Goal: Information Seeking & Learning: Learn about a topic

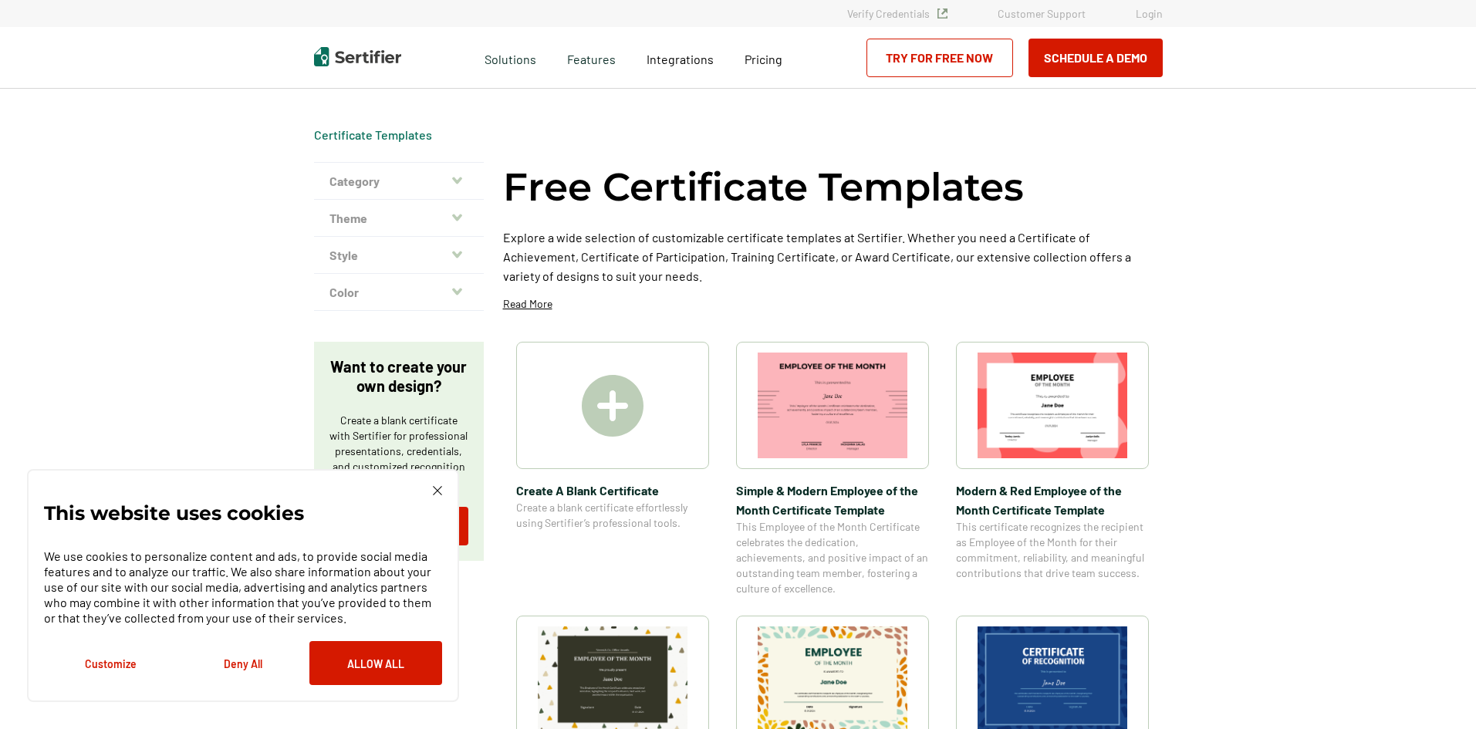
click at [439, 487] on img at bounding box center [437, 490] width 9 height 9
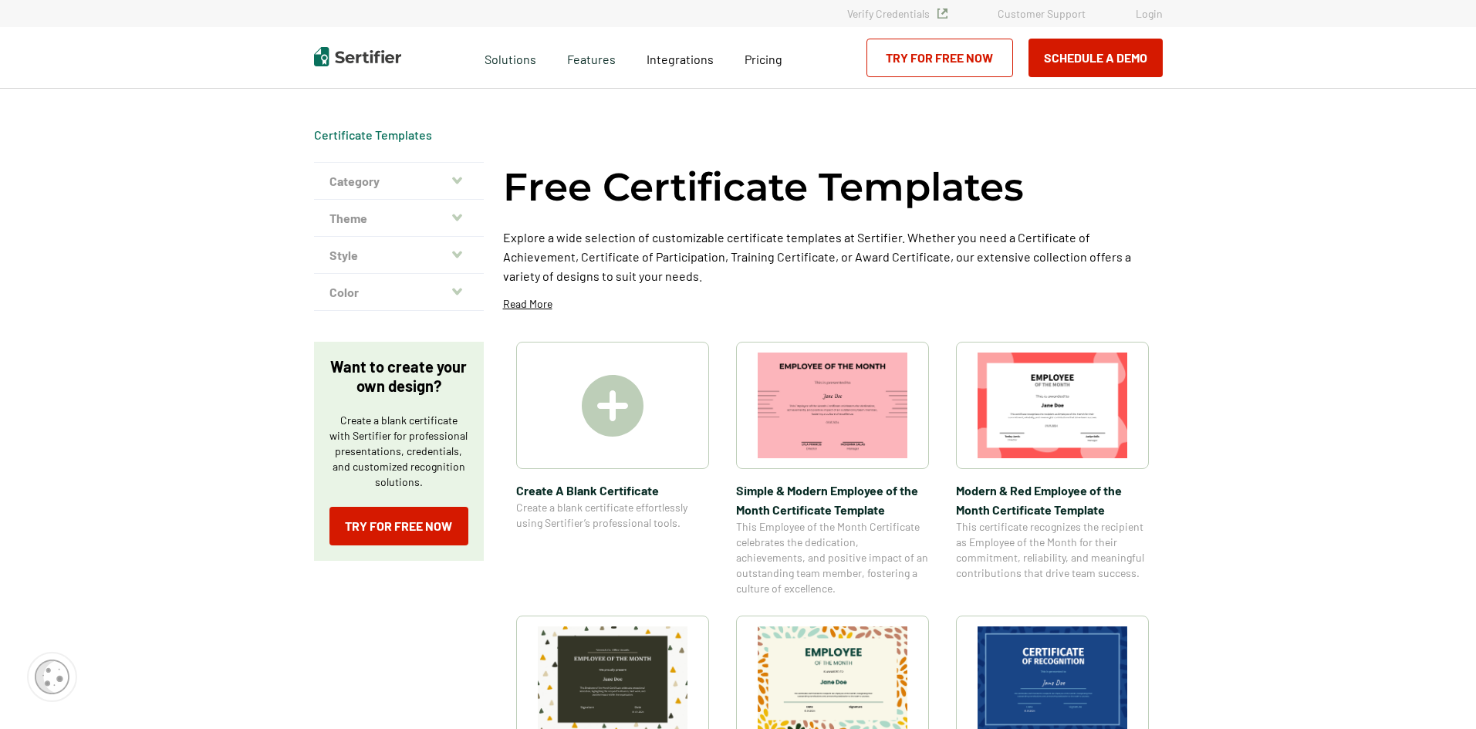
click at [458, 178] on icon "button" at bounding box center [457, 180] width 10 height 12
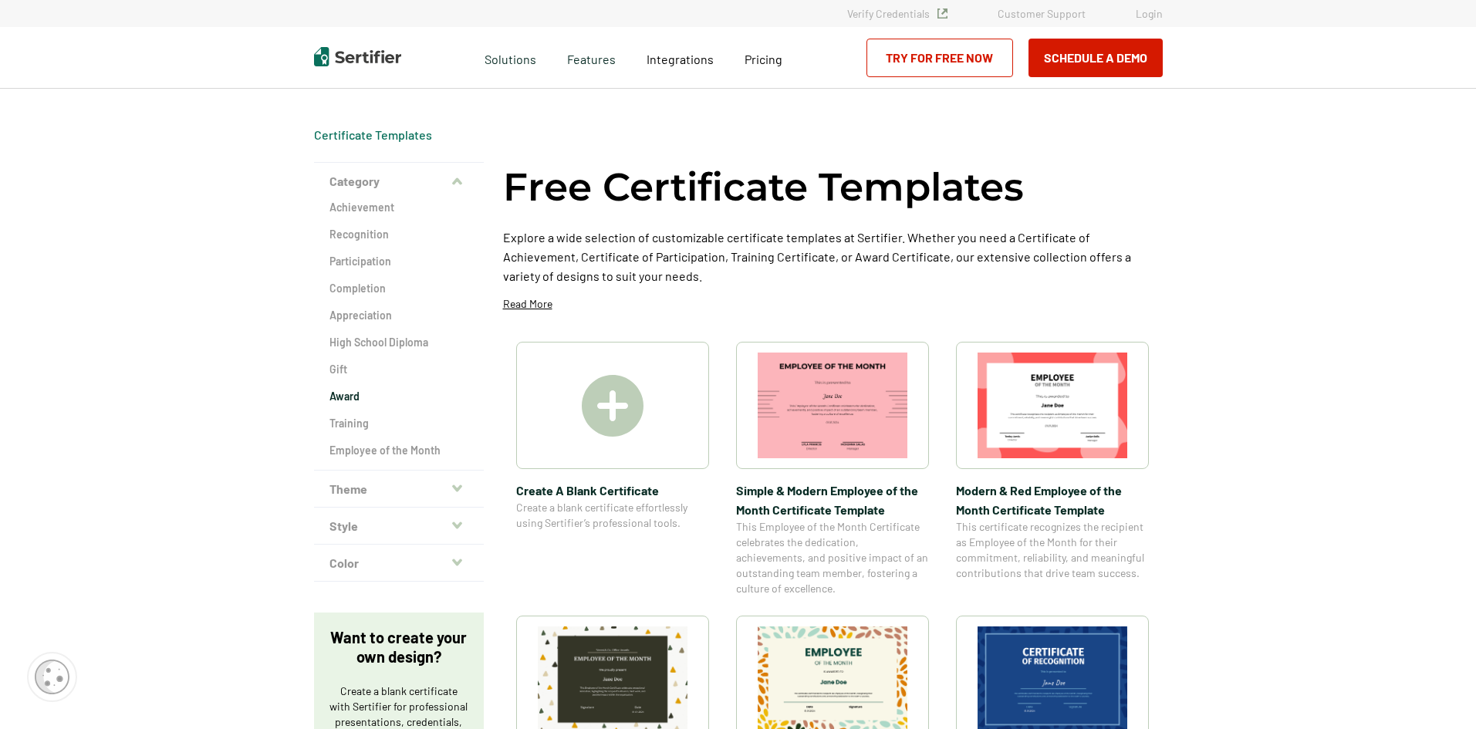
click at [354, 402] on h2 "Award" at bounding box center [399, 396] width 139 height 15
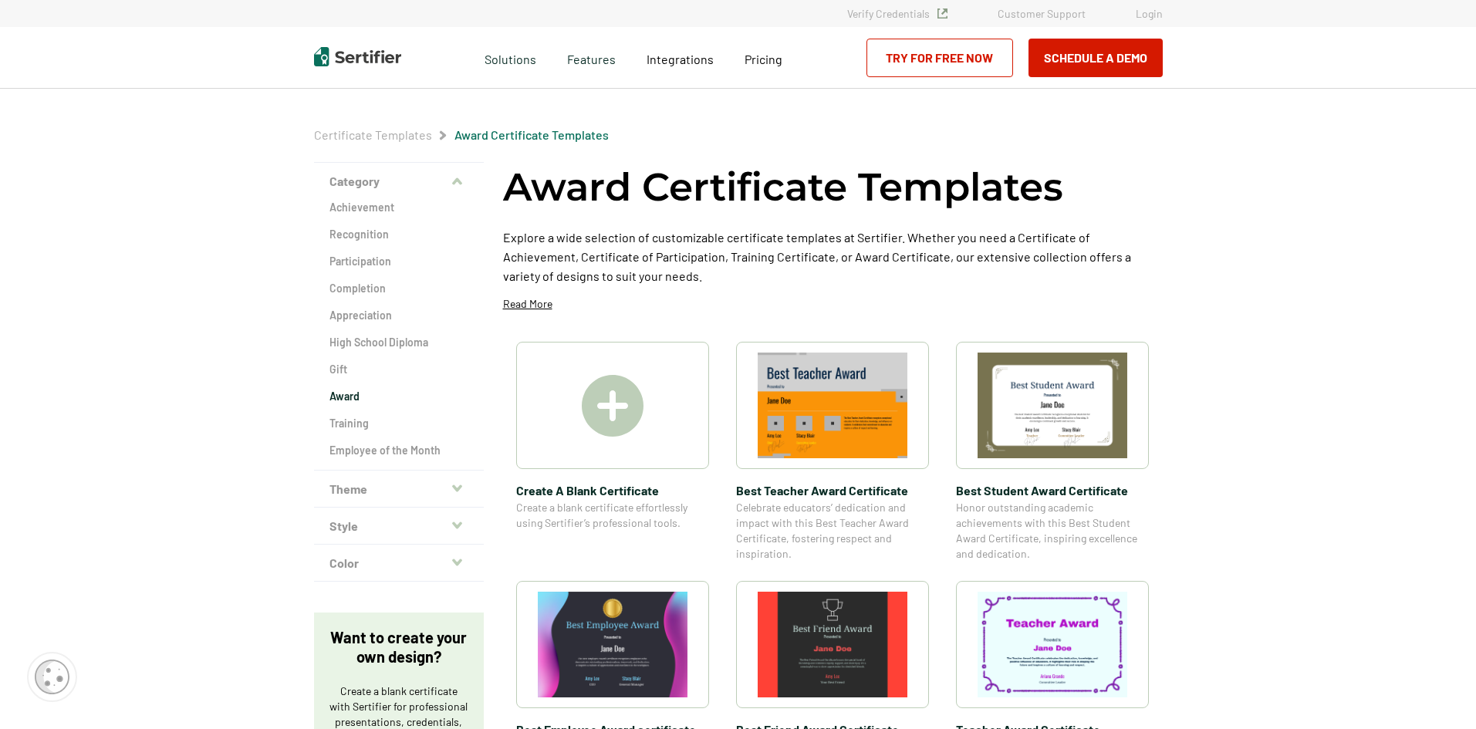
click at [461, 484] on icon "button" at bounding box center [457, 488] width 10 height 12
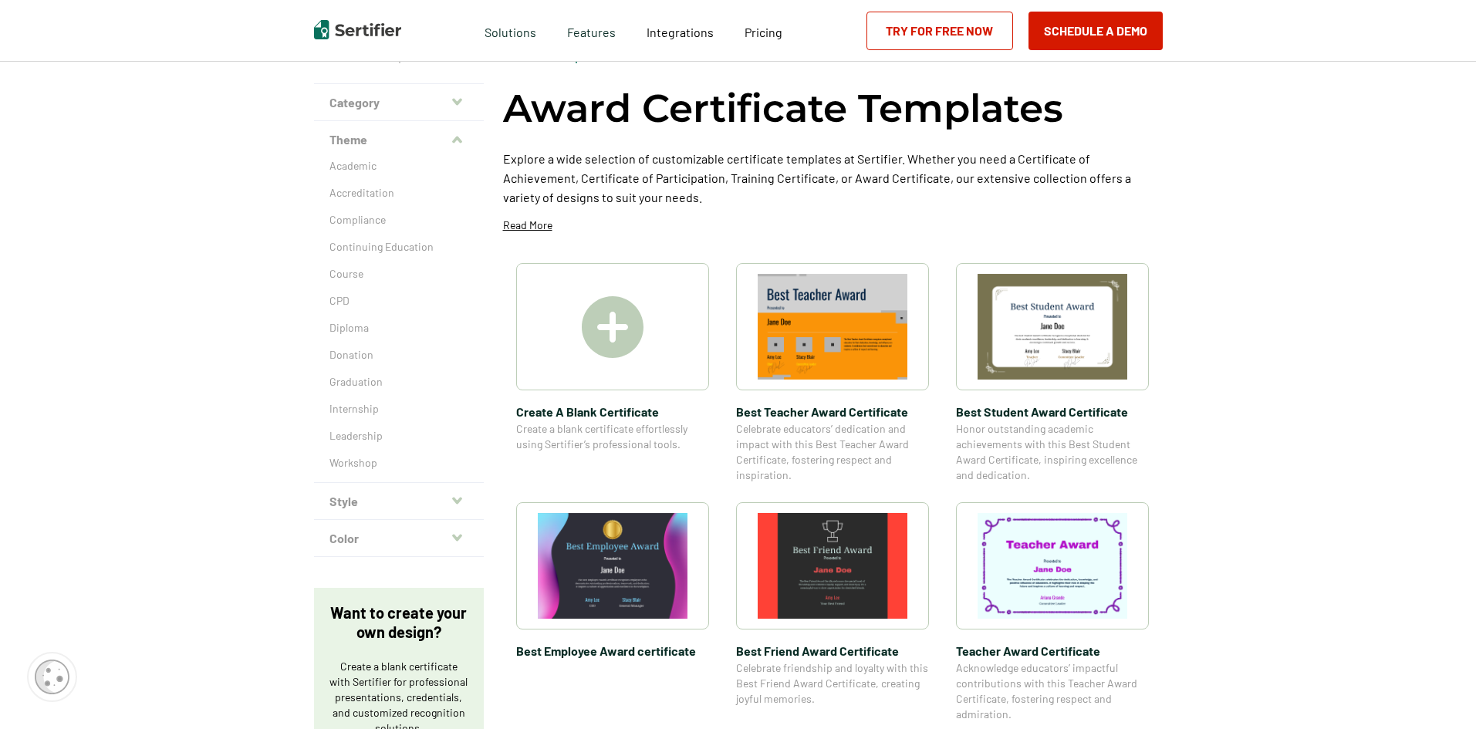
scroll to position [77, 0]
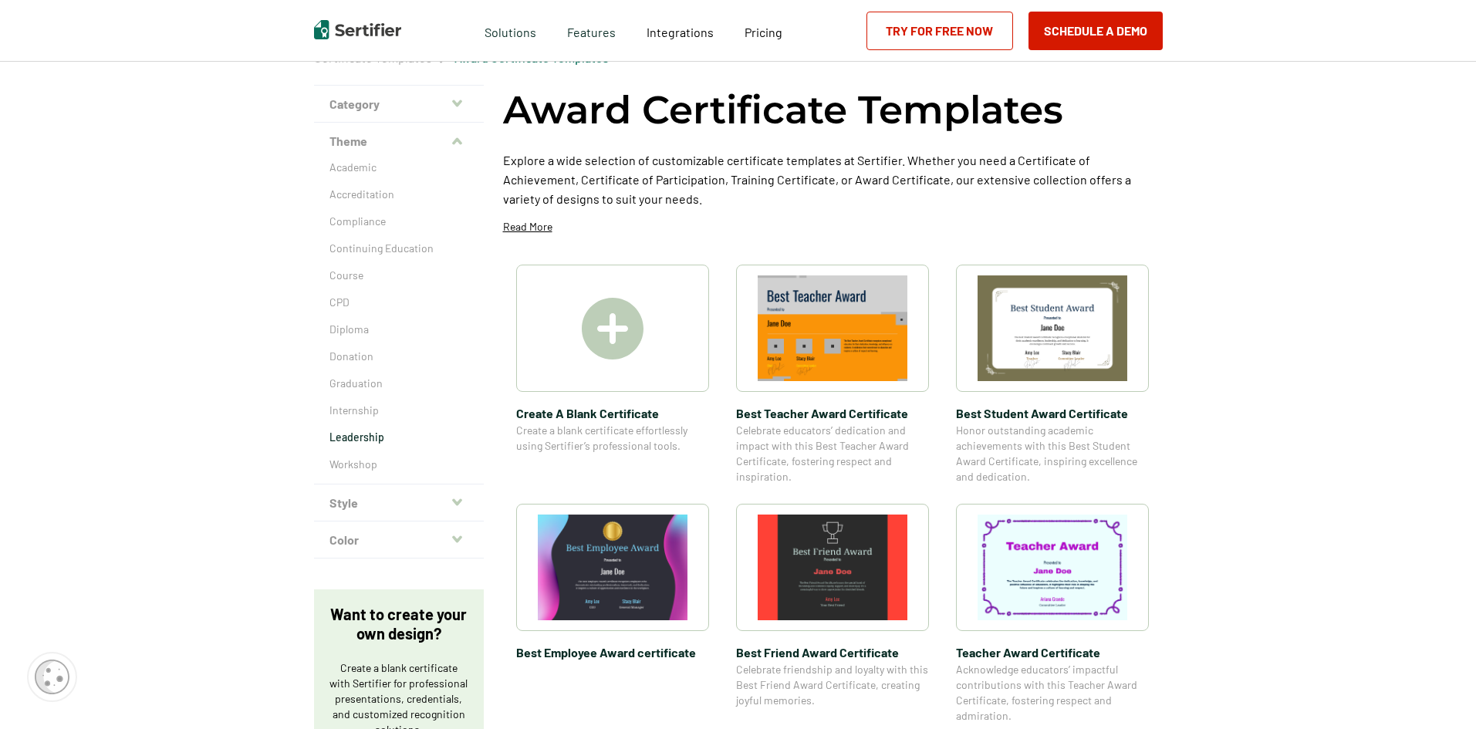
click at [369, 439] on p "Leadership" at bounding box center [399, 437] width 139 height 15
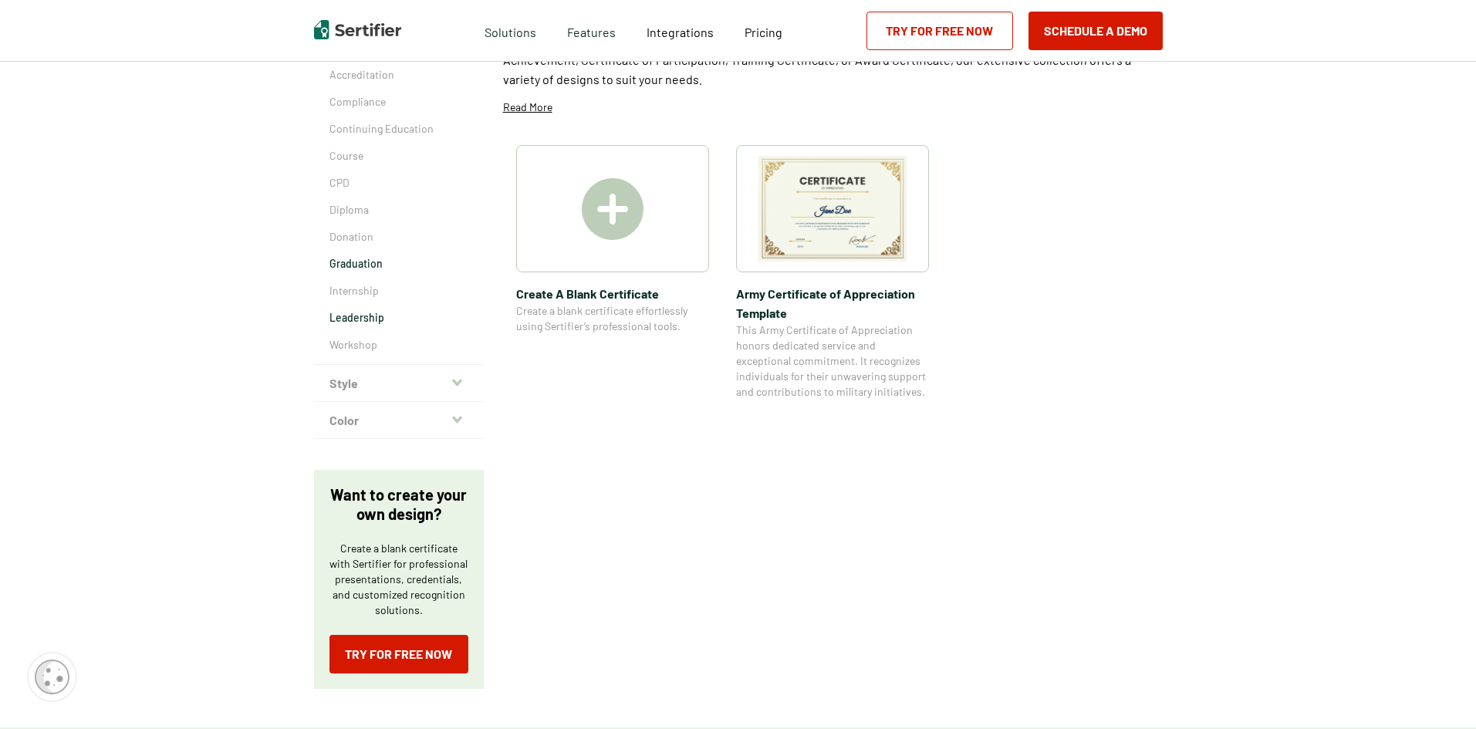
scroll to position [232, 0]
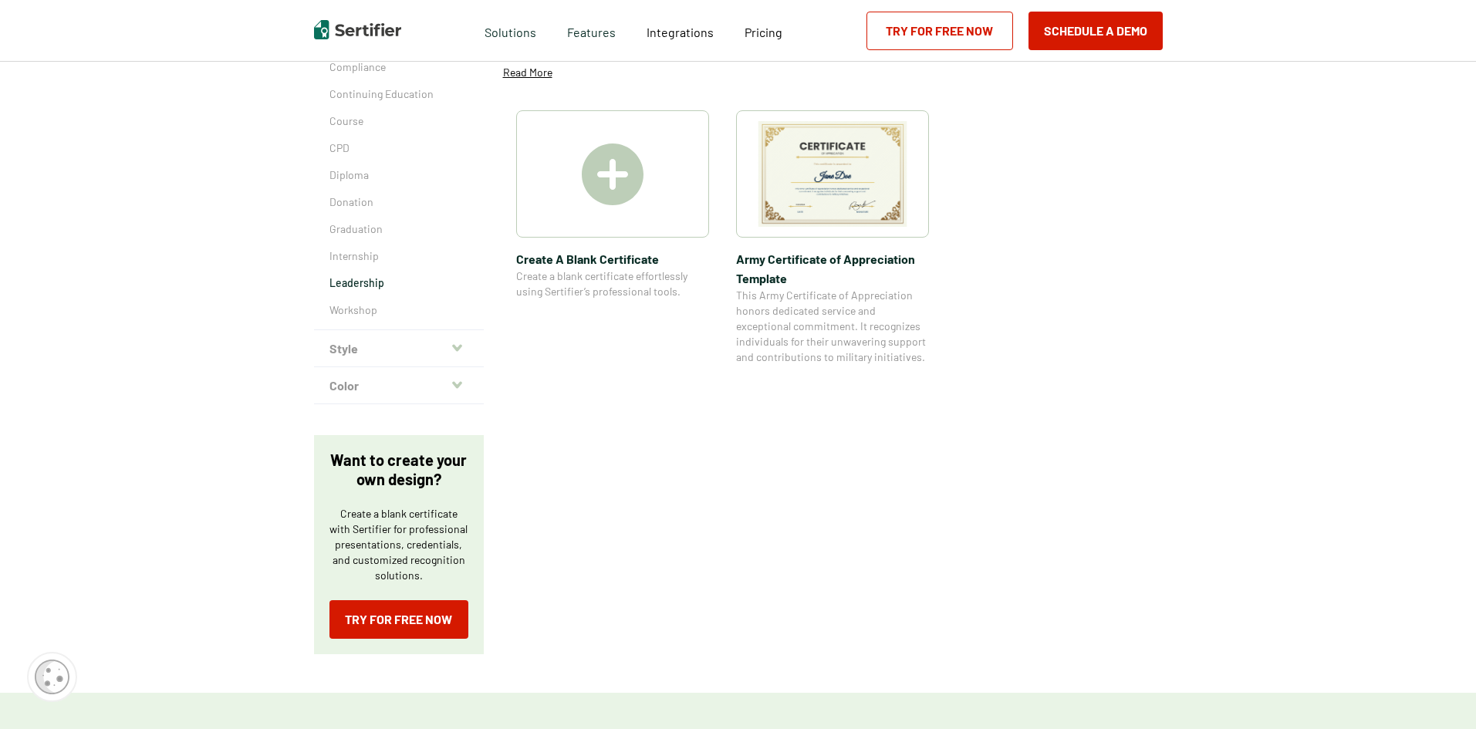
click at [462, 343] on icon "button" at bounding box center [457, 348] width 10 height 12
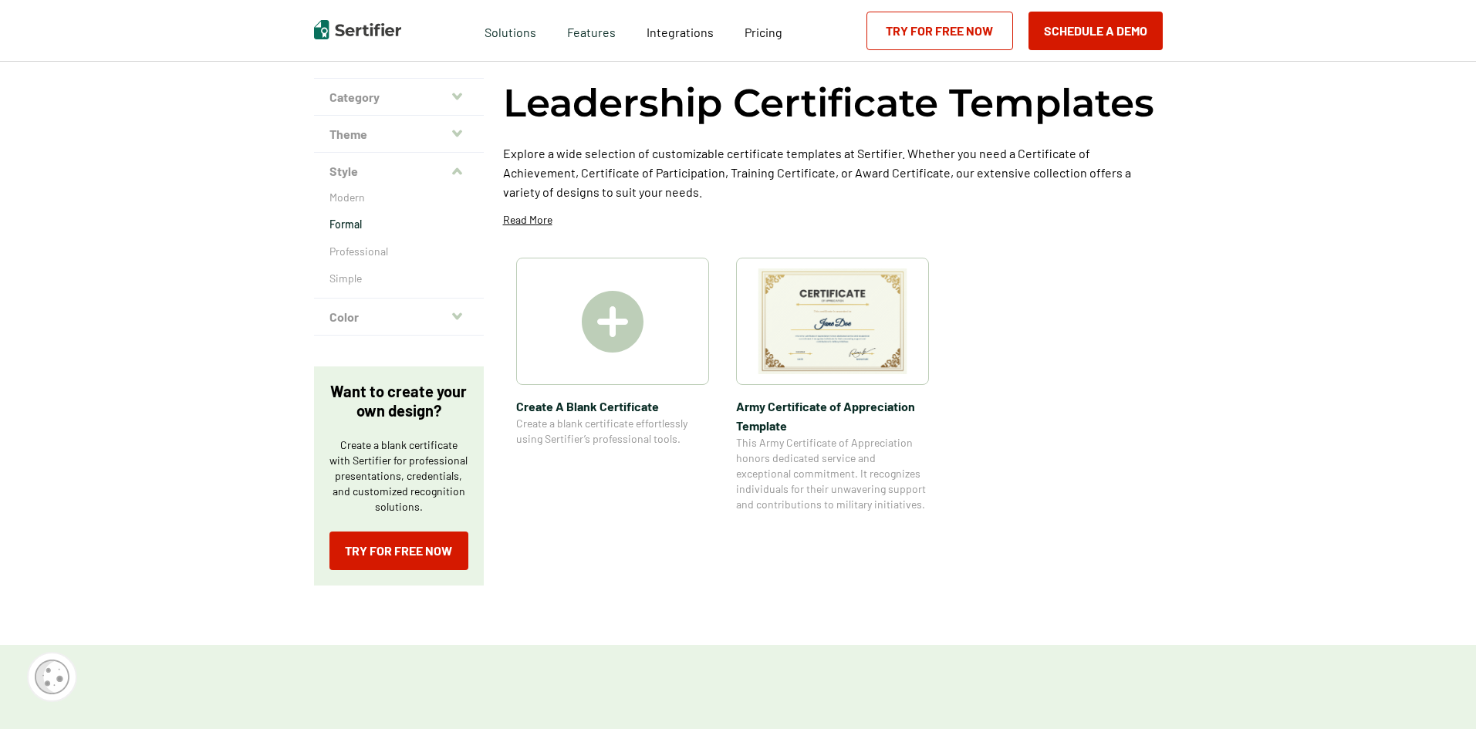
scroll to position [77, 0]
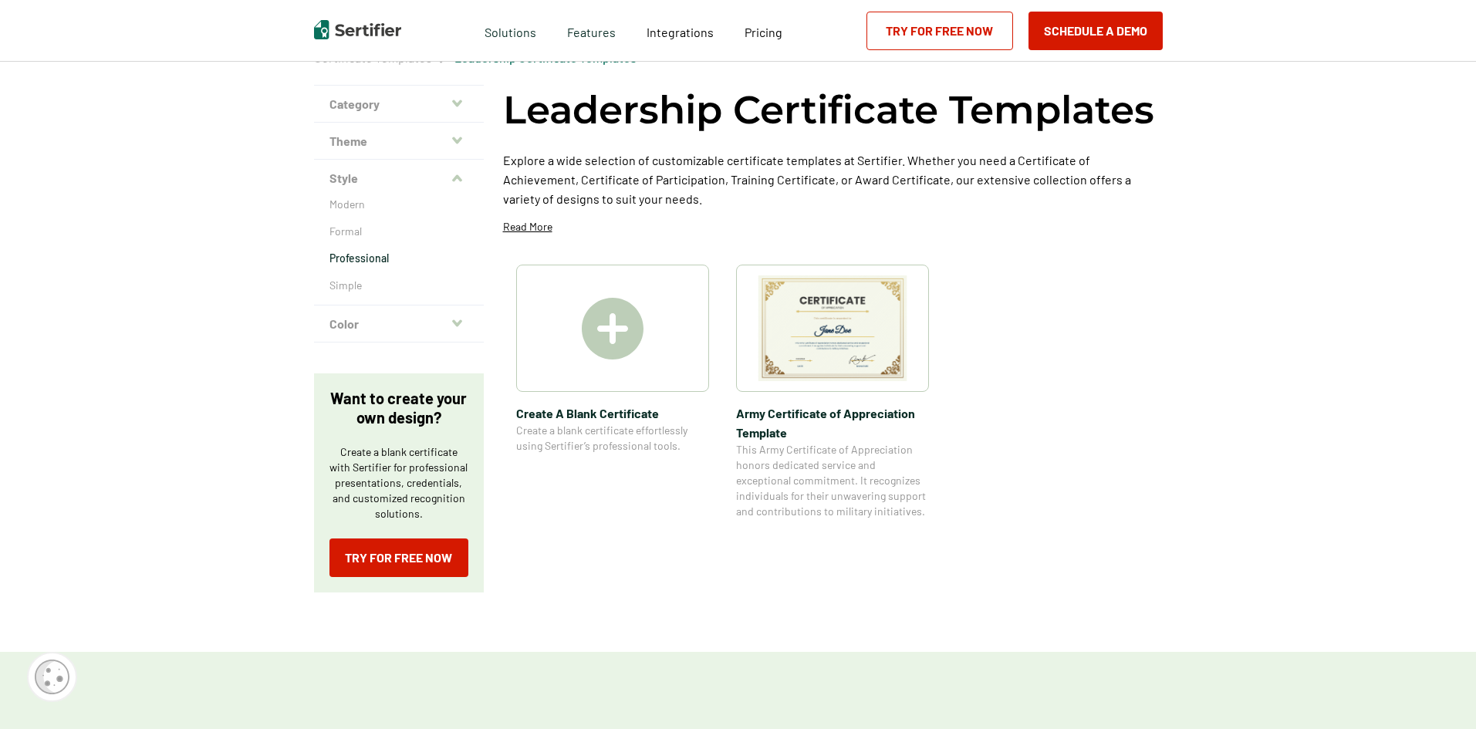
click at [374, 259] on p "Professional" at bounding box center [399, 258] width 139 height 15
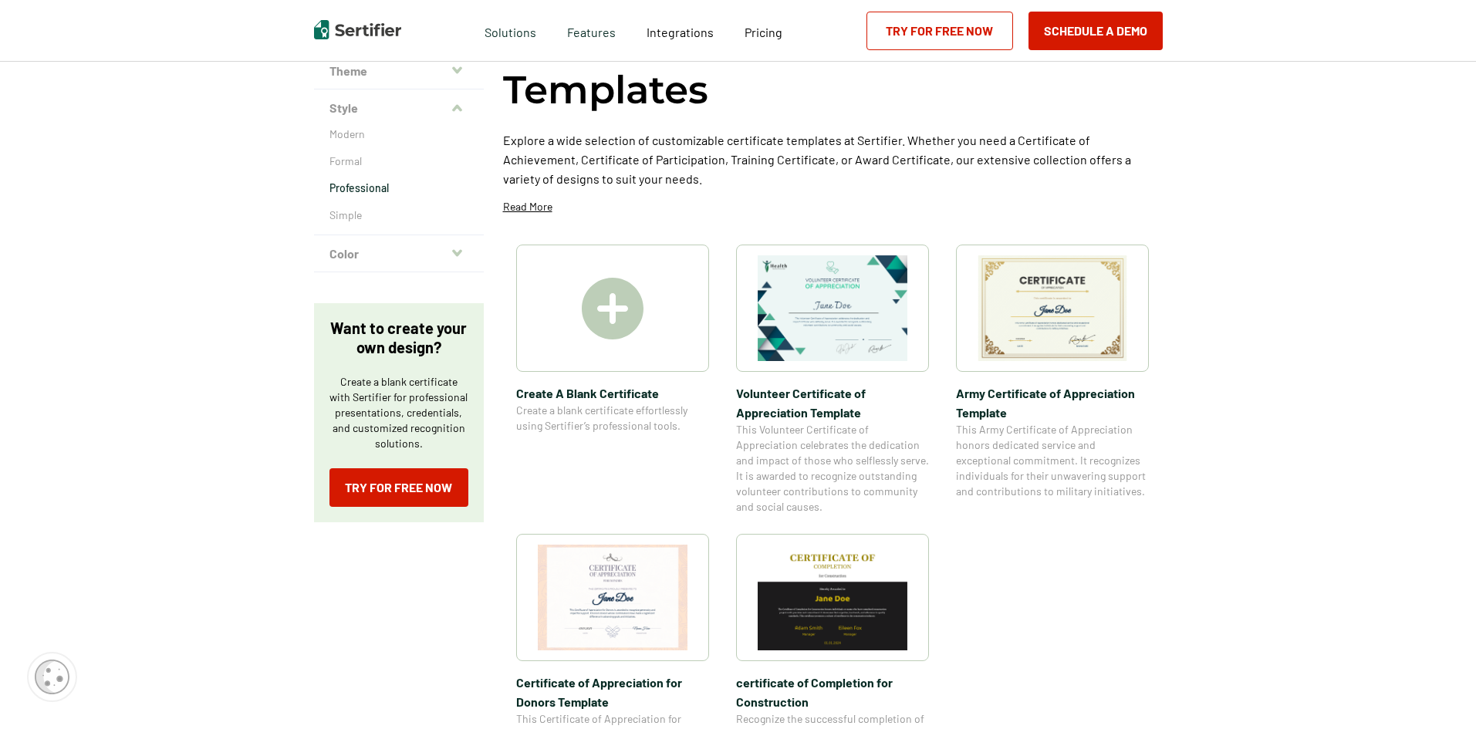
scroll to position [154, 0]
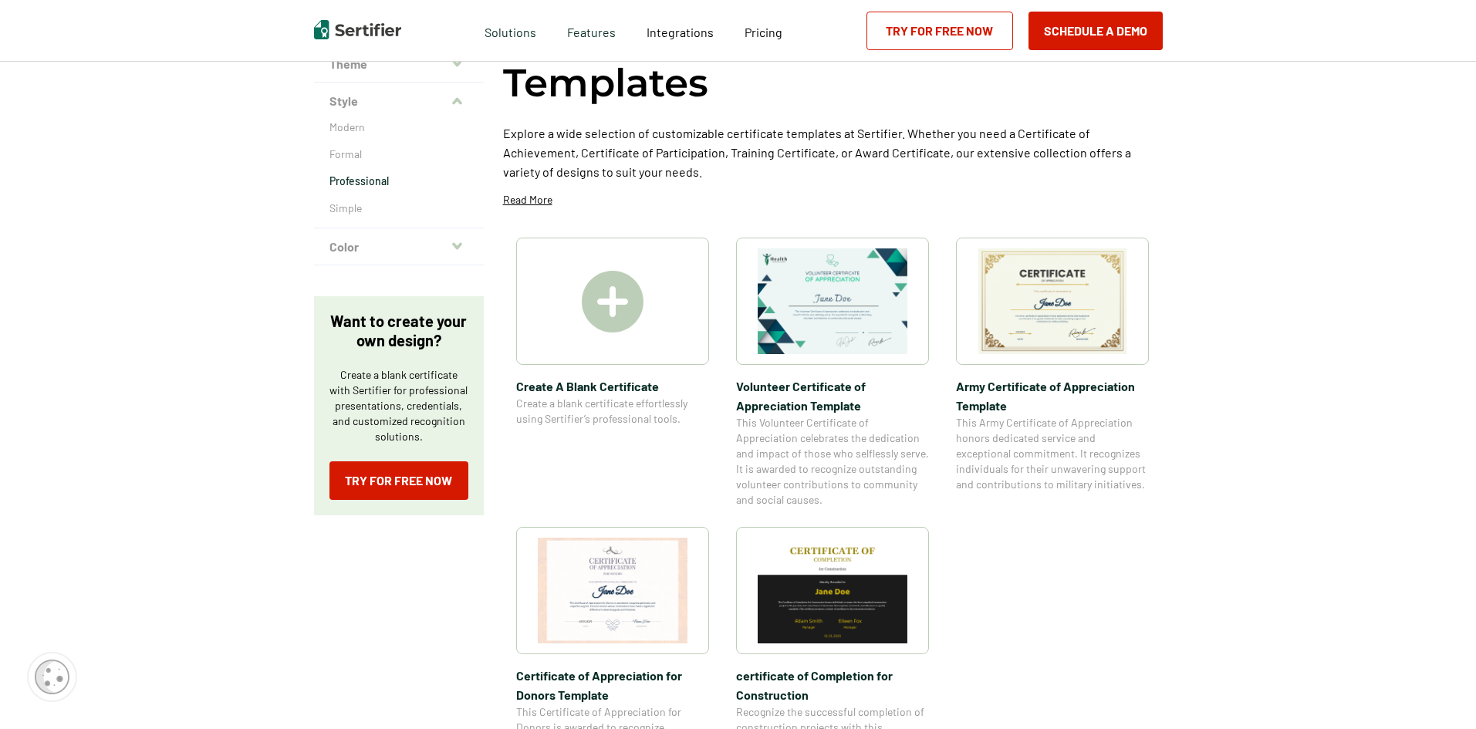
click at [458, 242] on icon "button" at bounding box center [457, 246] width 10 height 12
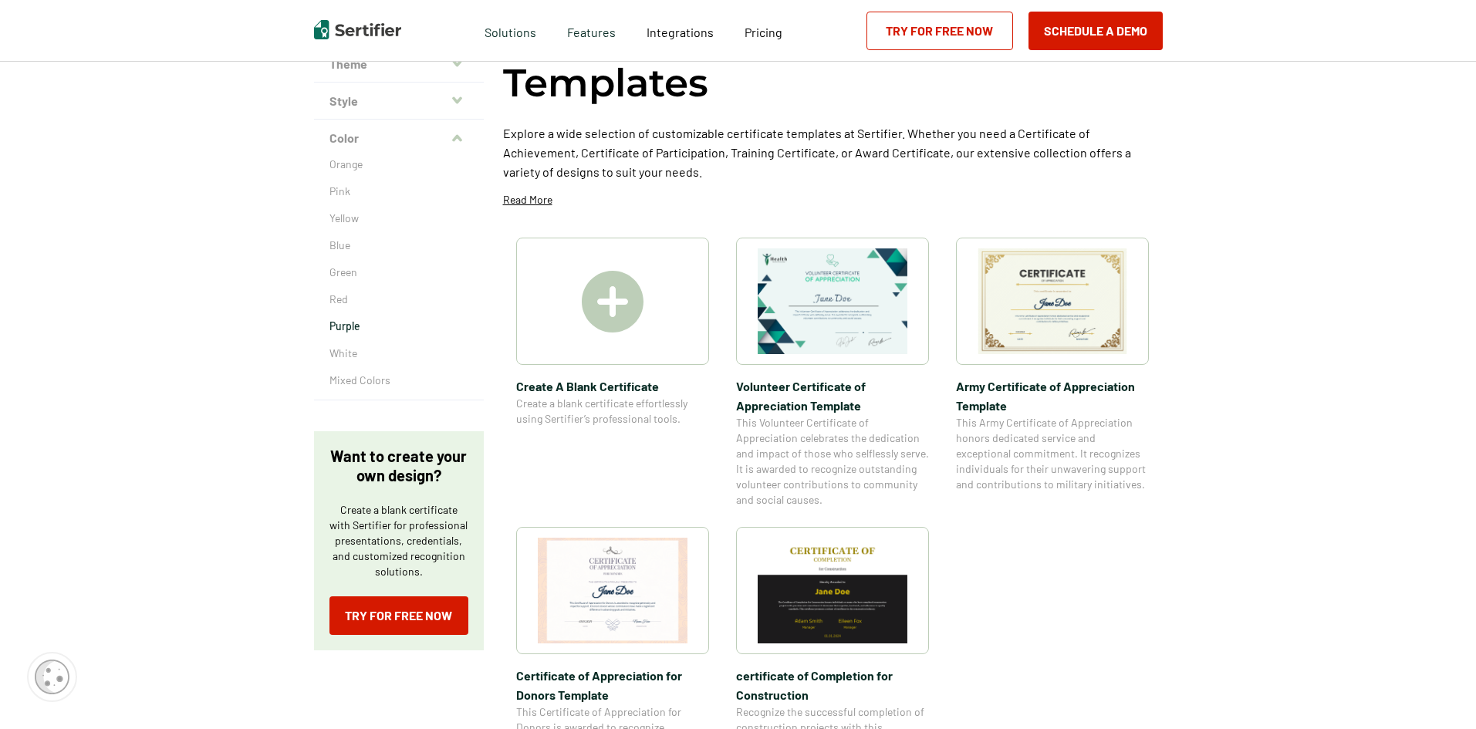
click at [354, 329] on p "Purple" at bounding box center [399, 326] width 139 height 15
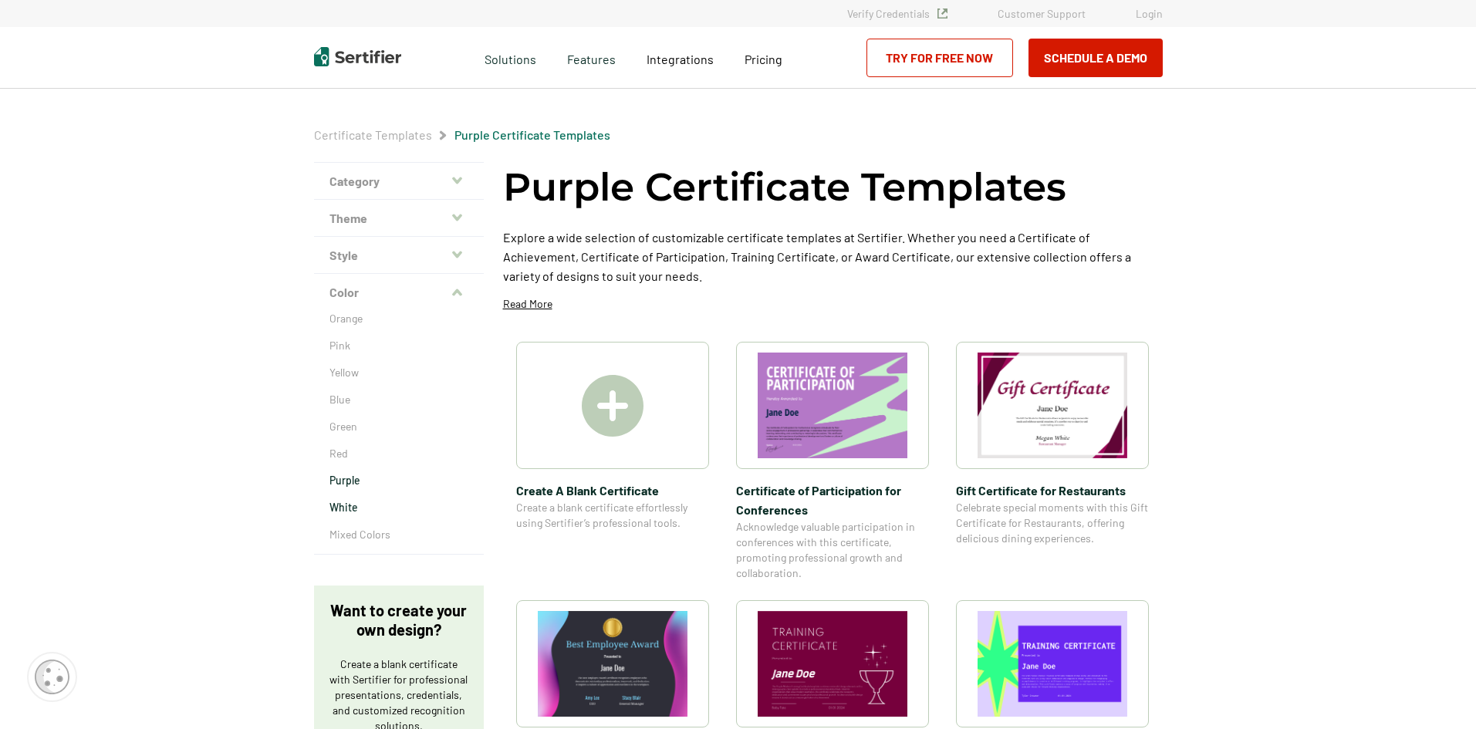
click at [351, 512] on p "White" at bounding box center [399, 507] width 139 height 15
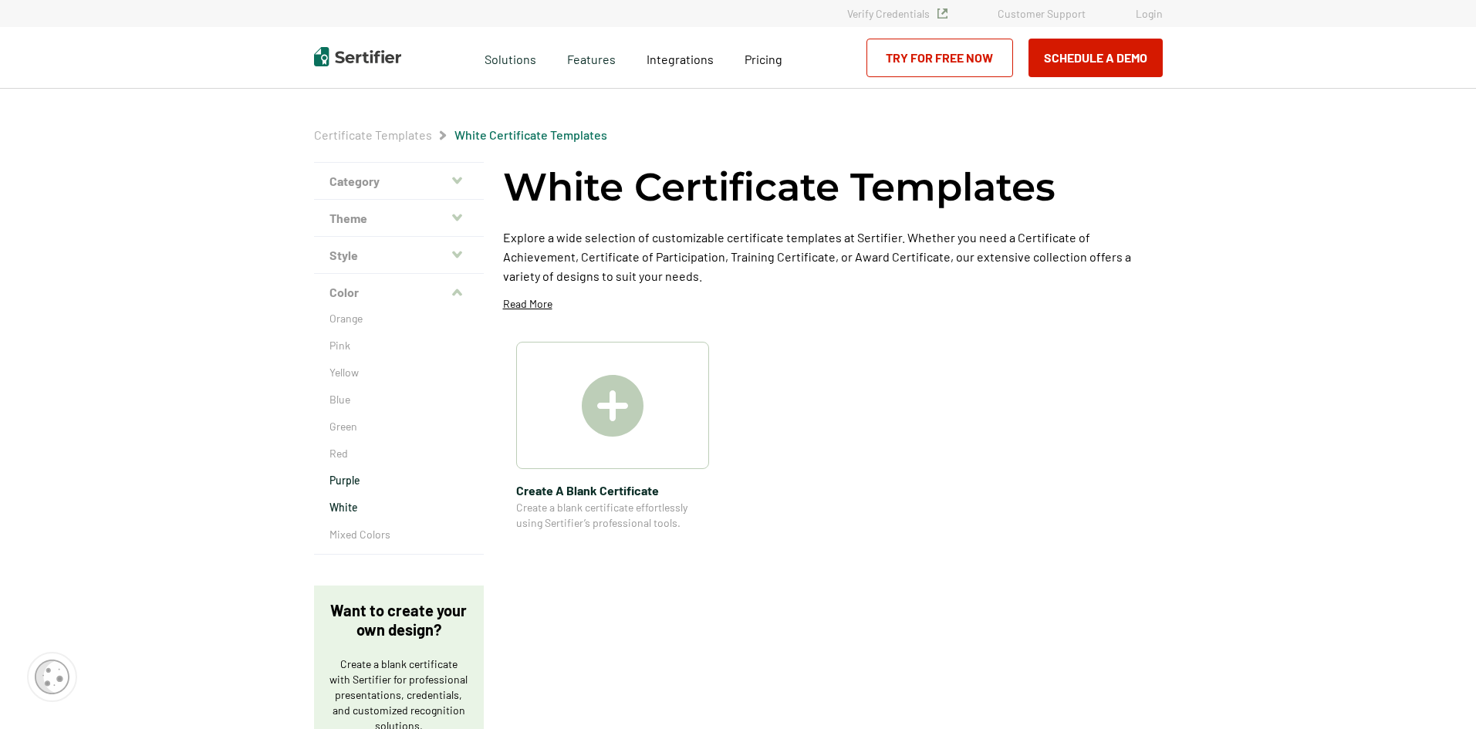
click at [360, 479] on p "Purple" at bounding box center [399, 480] width 139 height 15
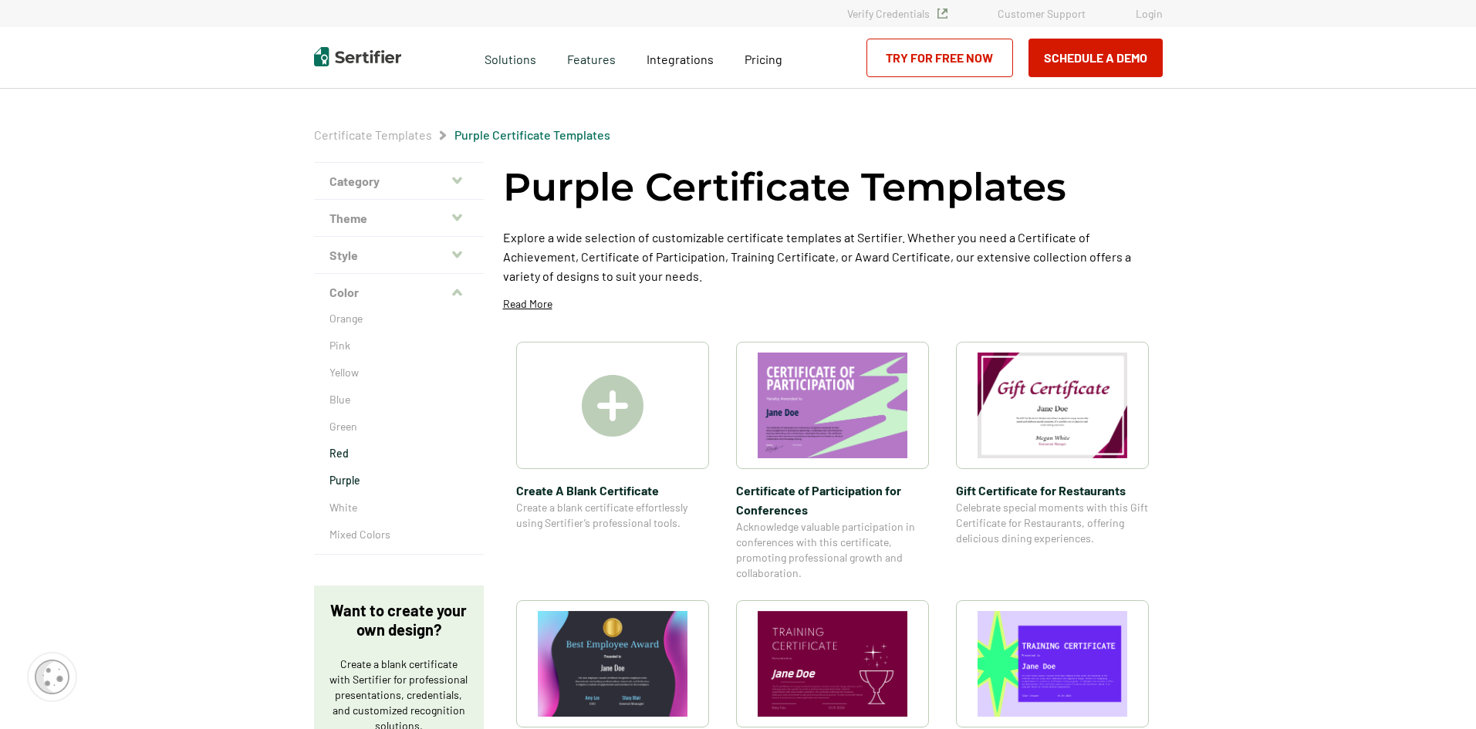
click at [332, 449] on p "Red" at bounding box center [399, 453] width 139 height 15
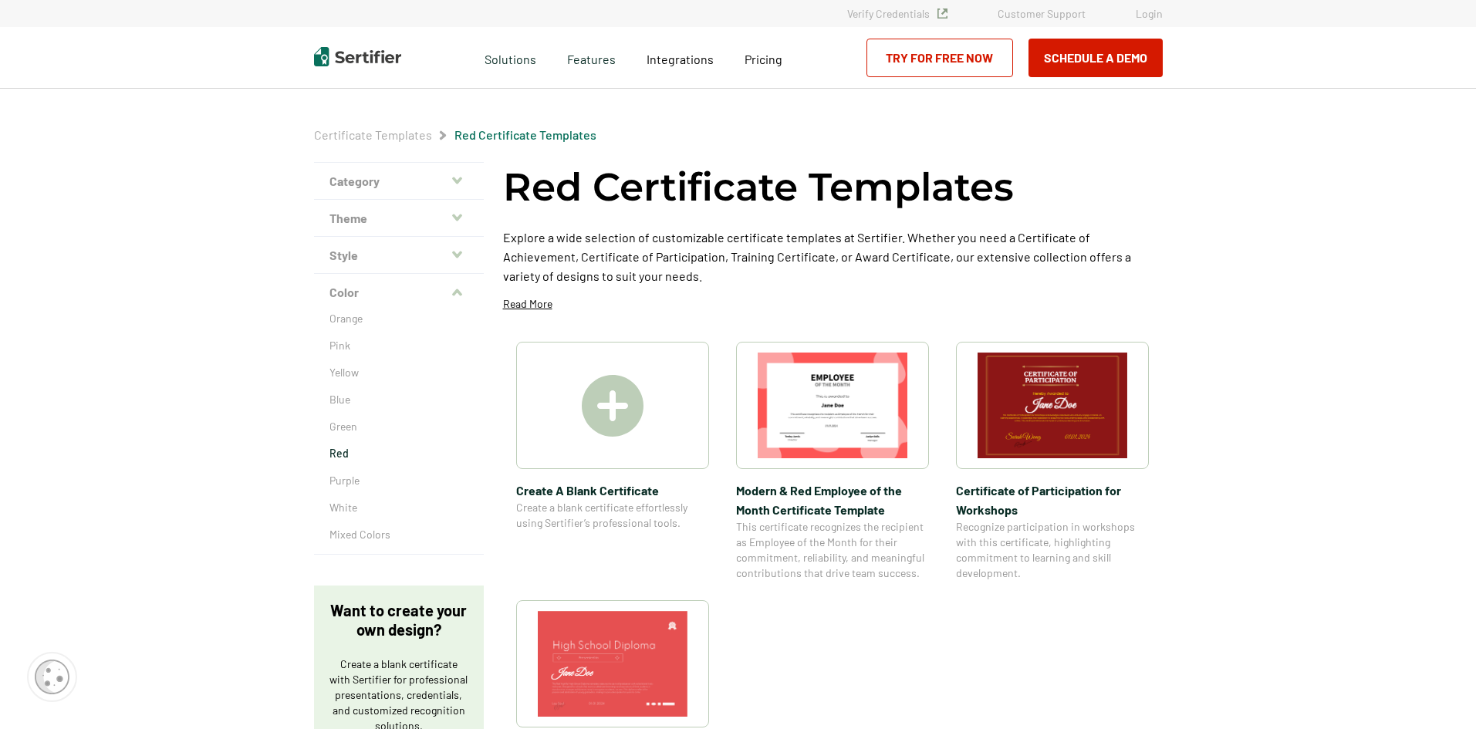
click at [359, 418] on div "Orange Pink Yellow Blue Green Red Purple White Mixed Colors" at bounding box center [399, 432] width 170 height 243
click at [350, 429] on p "Green" at bounding box center [399, 426] width 139 height 15
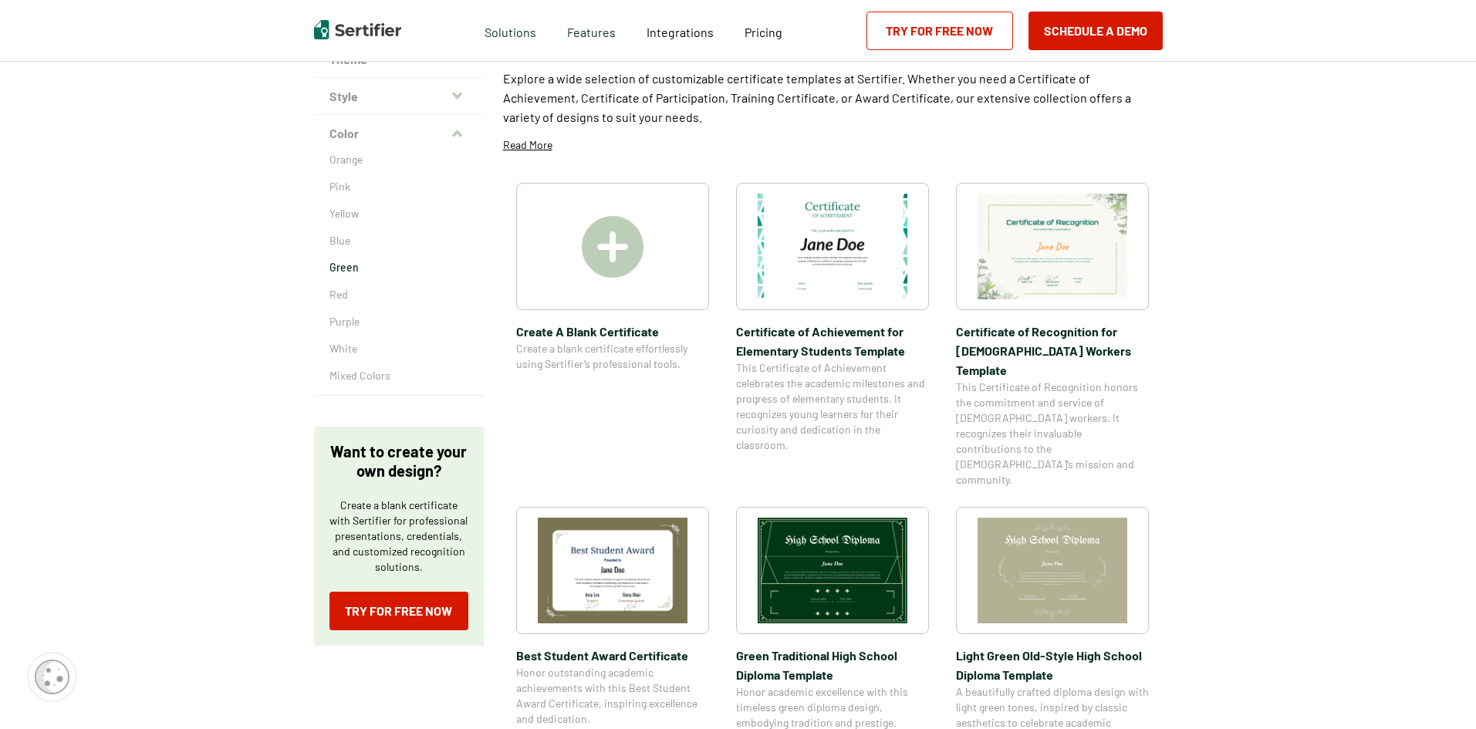
scroll to position [232, 0]
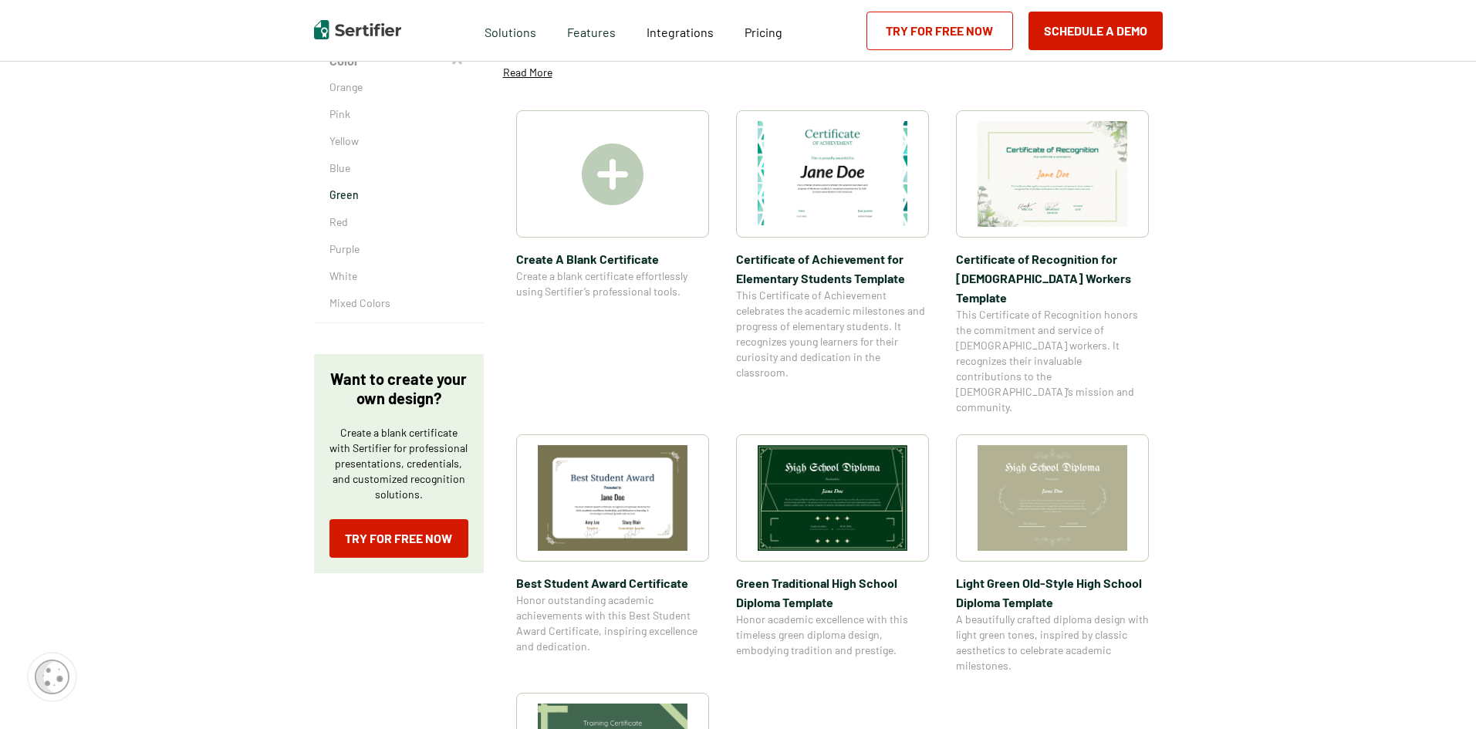
click at [347, 178] on div "Orange Pink Yellow Blue Green Red Purple White Mixed Colors" at bounding box center [399, 200] width 170 height 243
click at [350, 134] on p "Yellow" at bounding box center [399, 141] width 139 height 15
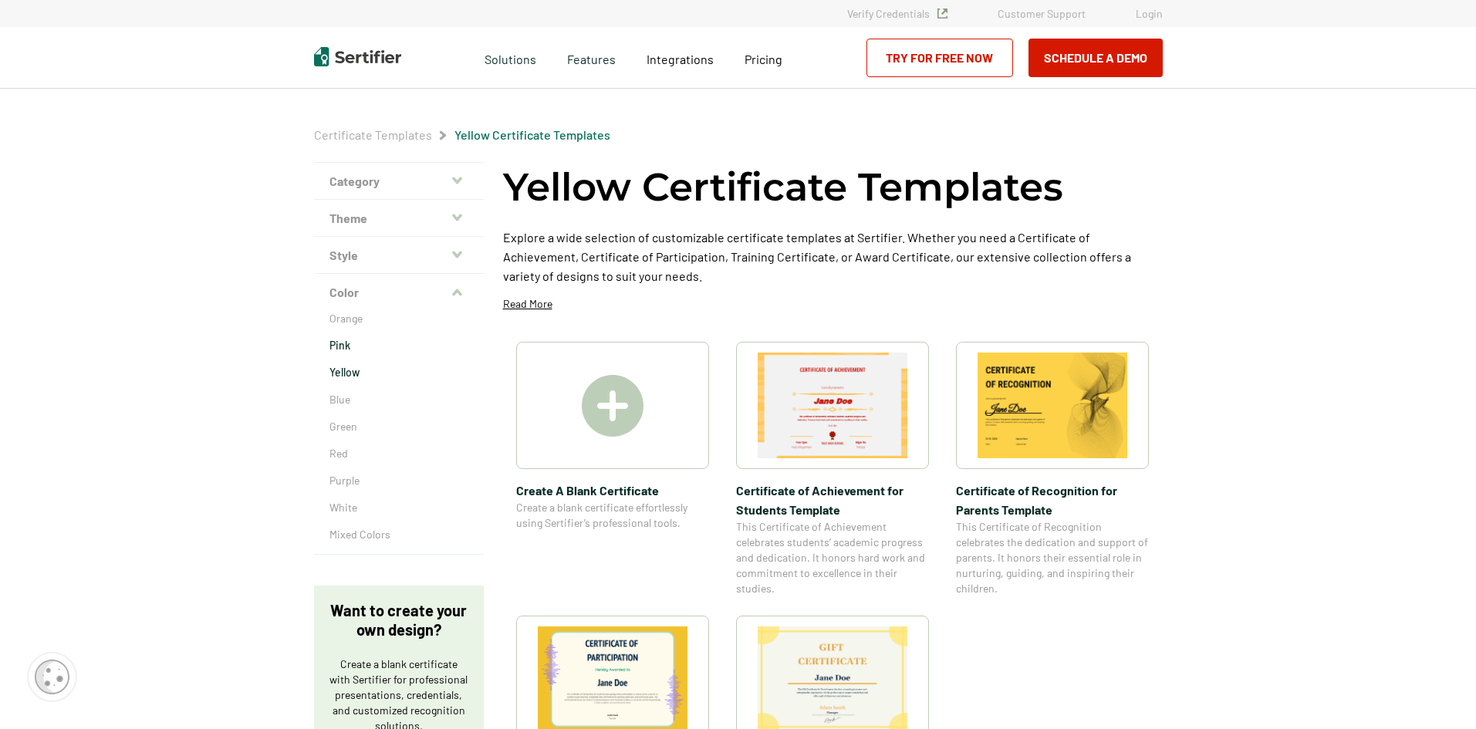
click at [334, 340] on p "Pink" at bounding box center [399, 345] width 139 height 15
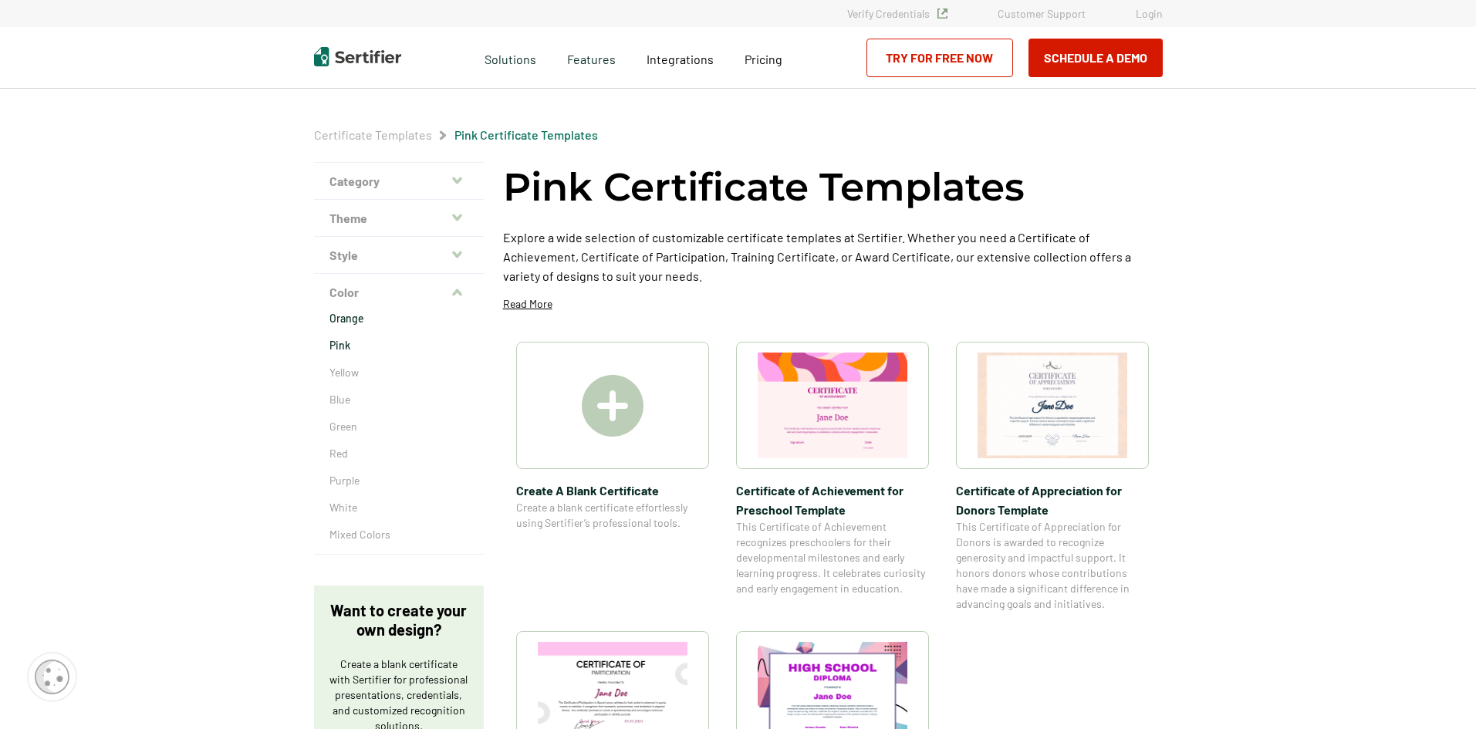
click at [347, 322] on p "Orange" at bounding box center [399, 318] width 139 height 15
